Goal: Book appointment/travel/reservation

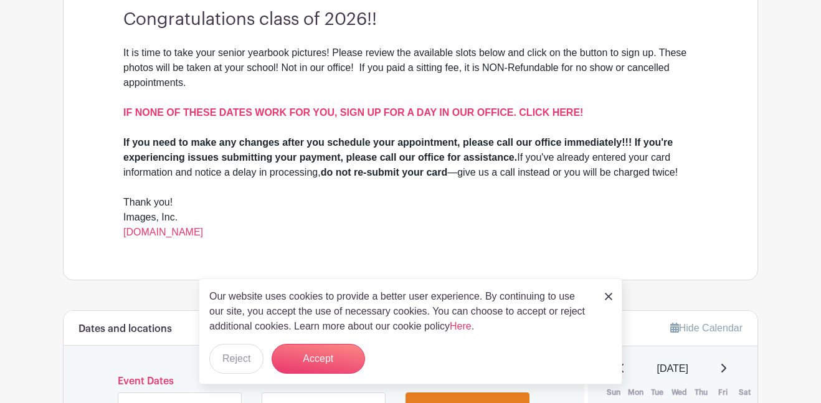
scroll to position [384, 0]
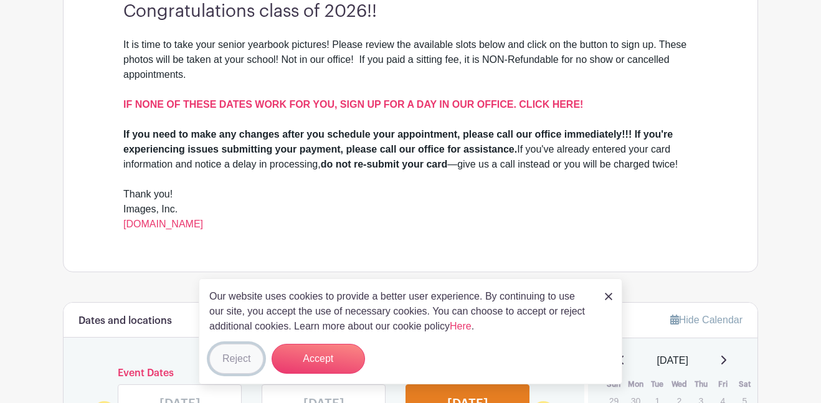
click at [239, 346] on button "Reject" at bounding box center [236, 359] width 54 height 30
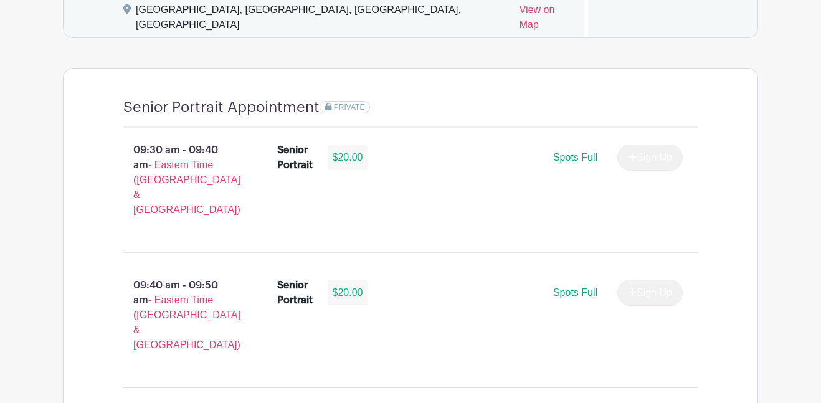
scroll to position [940, 0]
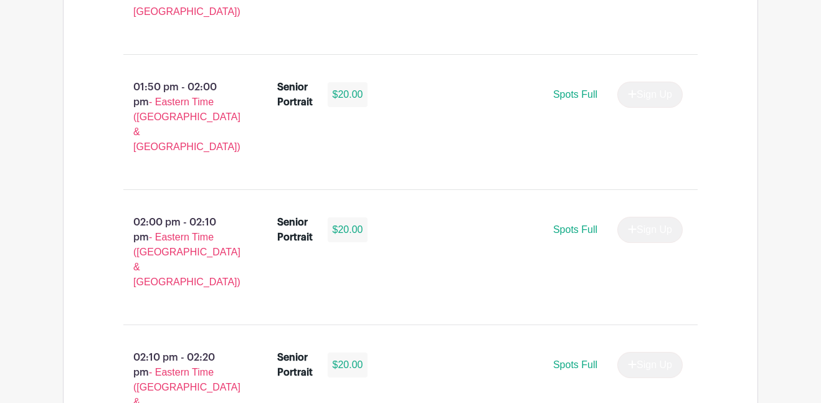
scroll to position [3621, 0]
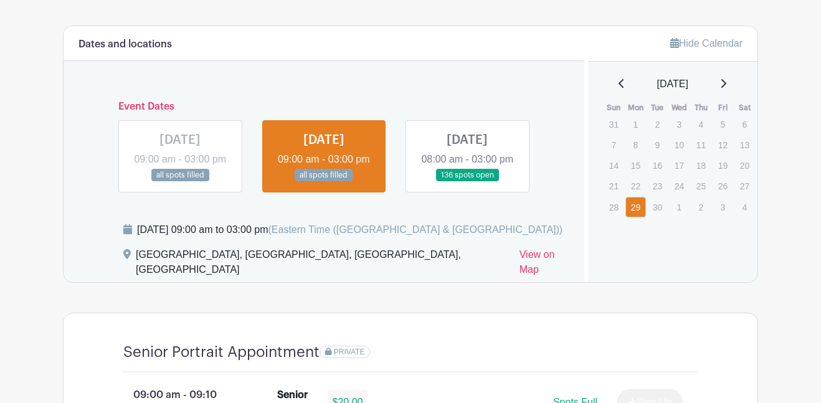
scroll to position [706, 0]
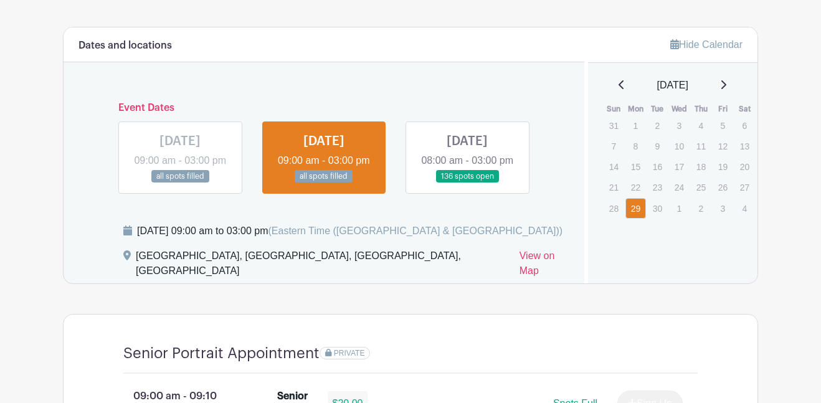
click at [395, 55] on div "Dates and locations" at bounding box center [324, 44] width 521 height 35
click at [726, 83] on icon at bounding box center [723, 85] width 6 height 10
click at [618, 89] on icon at bounding box center [621, 85] width 6 height 10
click at [618, 90] on link at bounding box center [621, 85] width 6 height 15
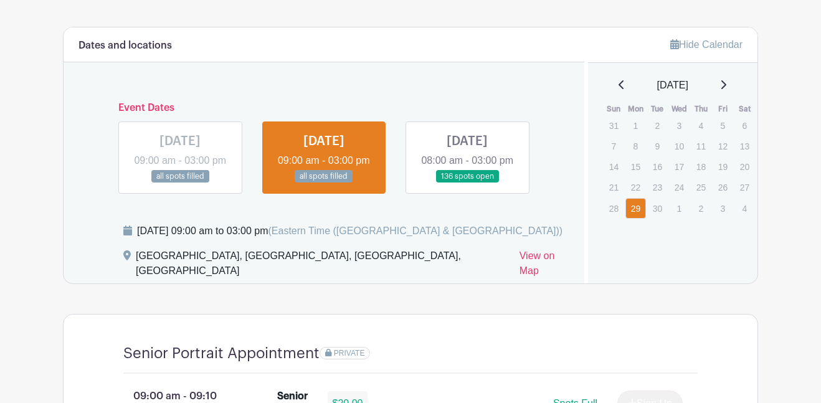
click at [726, 88] on icon at bounding box center [723, 84] width 5 height 9
click at [637, 187] on link "20" at bounding box center [635, 189] width 21 height 21
click at [467, 183] on link at bounding box center [467, 183] width 0 height 0
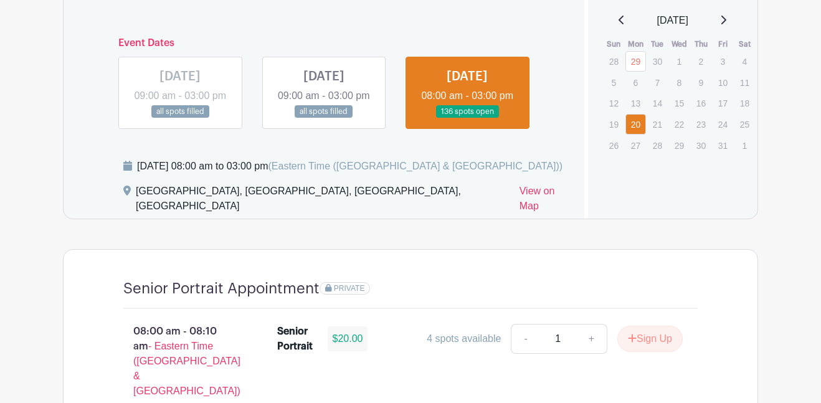
scroll to position [778, 0]
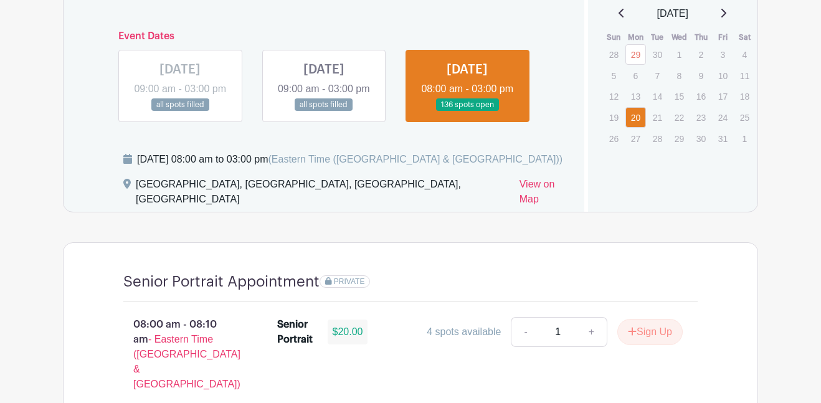
click at [180, 111] on link at bounding box center [180, 111] width 0 height 0
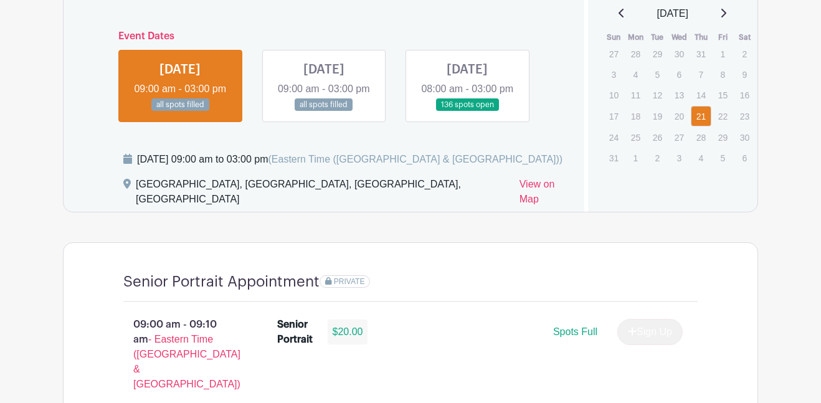
click at [467, 111] on link at bounding box center [467, 111] width 0 height 0
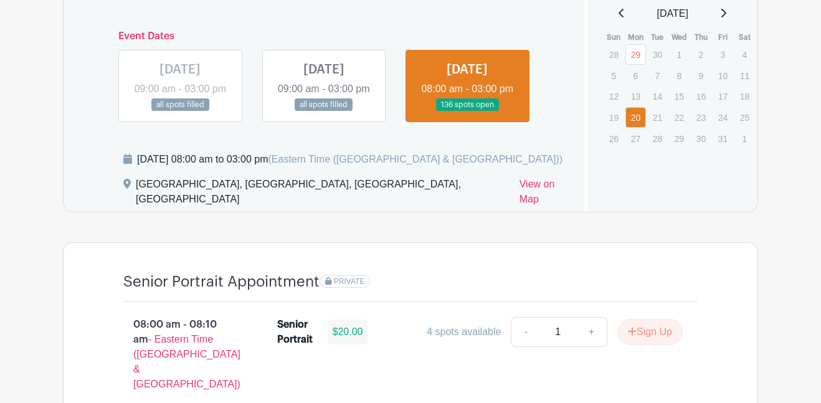
click at [467, 111] on link at bounding box center [467, 111] width 0 height 0
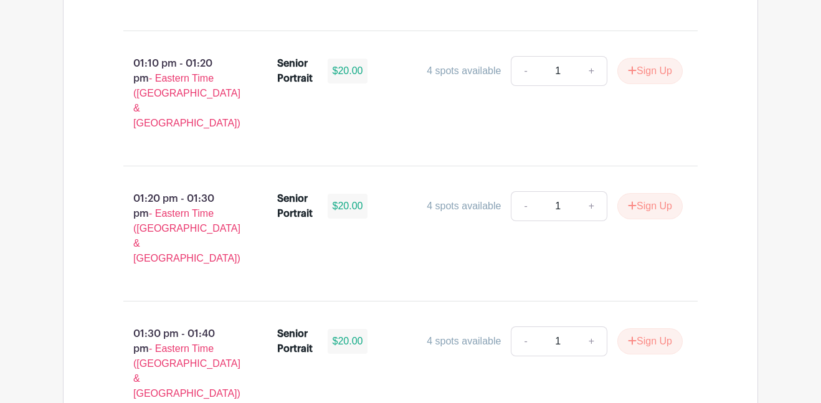
scroll to position [4419, 0]
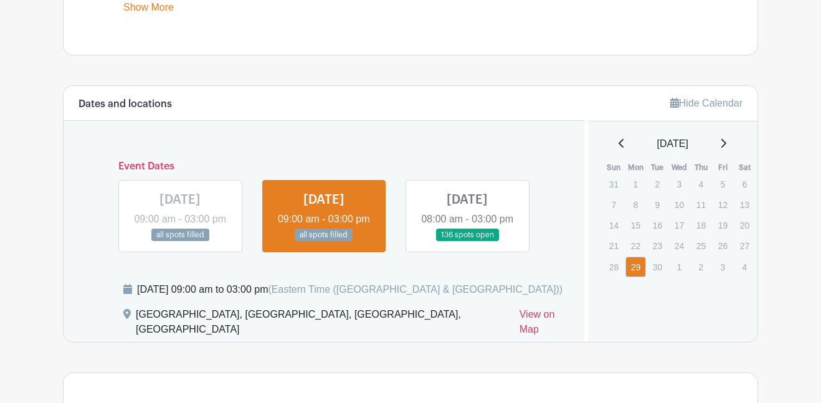
scroll to position [654, 0]
